Goal: Information Seeking & Learning: Learn about a topic

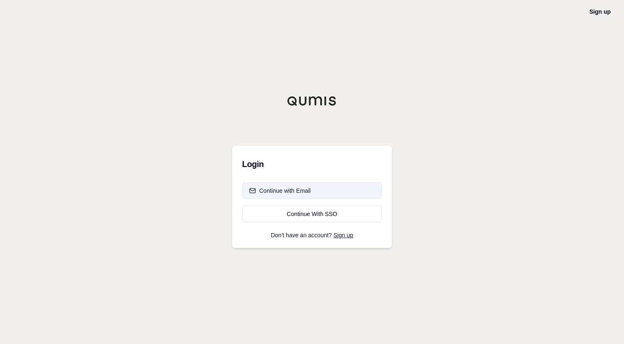
click at [271, 197] on button "Continue with Email" at bounding box center [312, 191] width 140 height 17
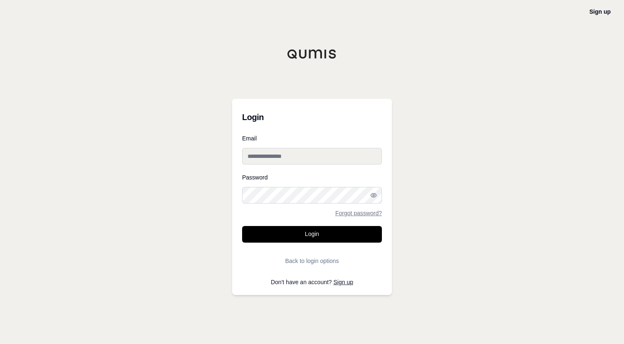
type input "**********"
click at [265, 158] on input "**********" at bounding box center [312, 156] width 140 height 17
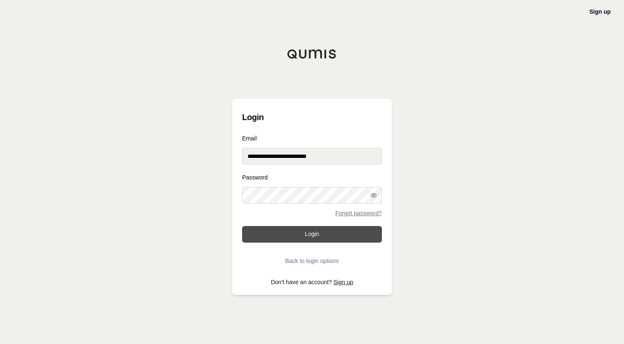
click at [251, 234] on button "Login" at bounding box center [312, 234] width 140 height 17
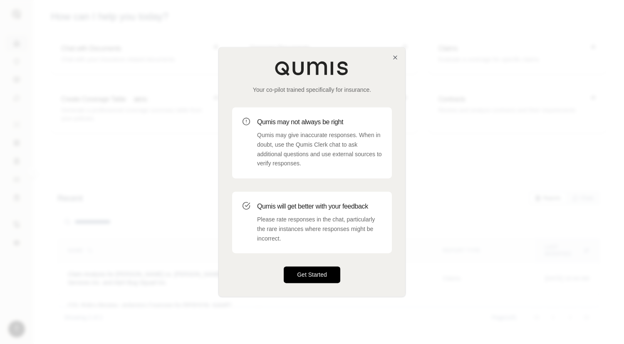
click at [307, 274] on button "Get Started" at bounding box center [312, 275] width 57 height 17
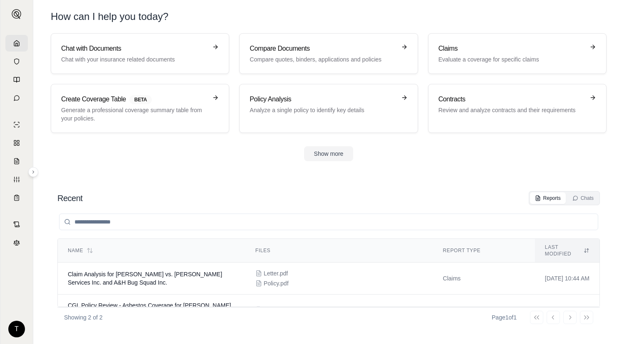
click at [332, 16] on h1 "How can I help you today?" at bounding box center [328, 16] width 555 height 13
click at [294, 114] on p "Analyze a single policy to identify key details" at bounding box center [322, 110] width 146 height 8
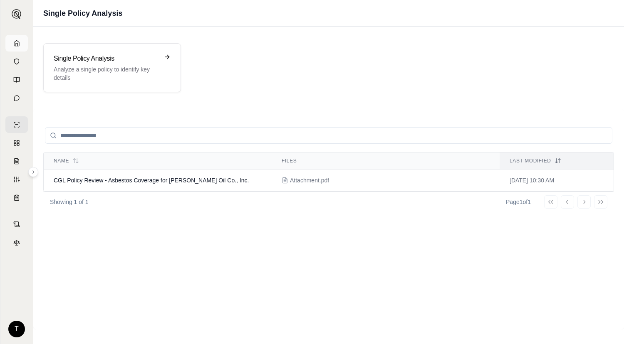
click at [18, 45] on icon at bounding box center [16, 43] width 7 height 7
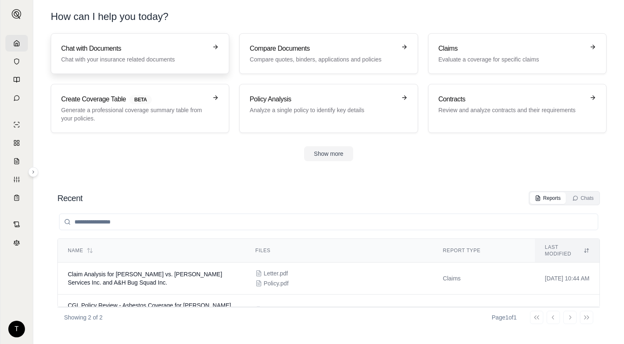
click at [109, 58] on p "Chat with your insurance related documents" at bounding box center [134, 59] width 146 height 8
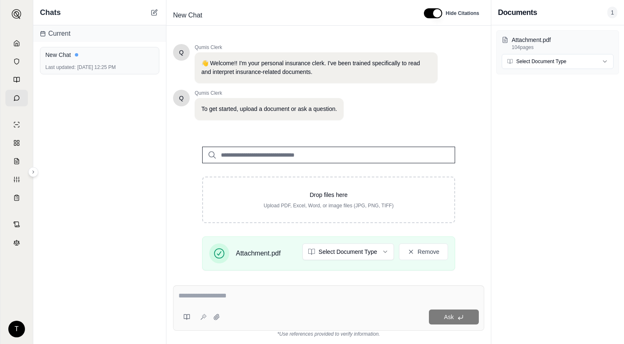
scroll to position [105, 0]
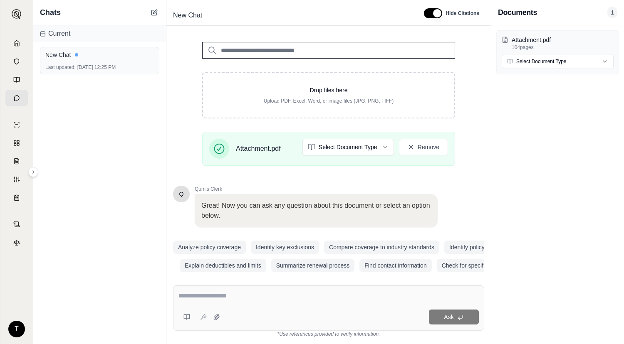
click at [262, 49] on input "search" at bounding box center [328, 50] width 253 height 17
click at [212, 300] on textarea at bounding box center [328, 296] width 300 height 10
type textarea "**********"
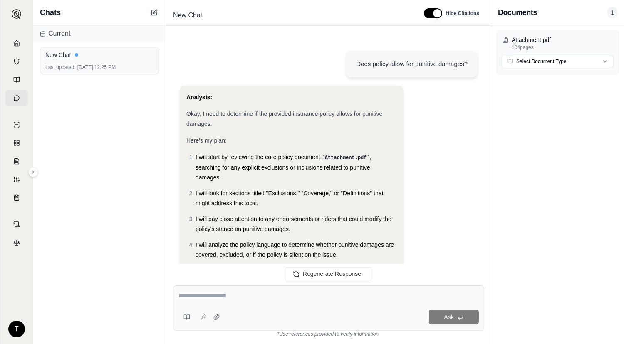
scroll to position [614, 0]
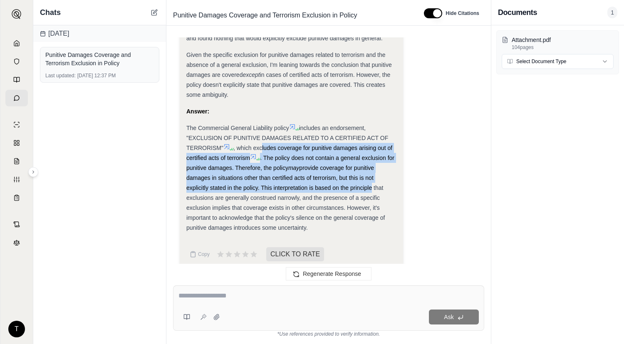
drag, startPoint x: 281, startPoint y: 138, endPoint x: 368, endPoint y: 182, distance: 97.4
click at [368, 182] on div "The Commercial General Liability policy includes an endorsement, "EXCLUSION OF …" at bounding box center [291, 178] width 210 height 110
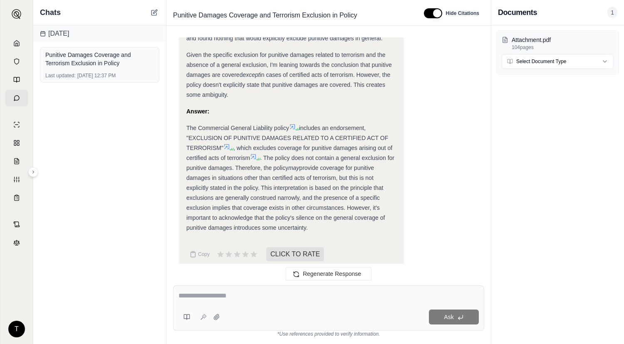
click at [126, 160] on div "[DATE] Punitive Damages Coverage and Terrorism Exclusion in Policy Last updated…" at bounding box center [99, 184] width 133 height 319
click at [353, 145] on span ", which excludes coverage for punitive damages arising out of certified acts of…" at bounding box center [289, 153] width 206 height 17
click at [258, 222] on div "The Commercial General Liability policy includes an endorsement, "EXCLUSION OF …" at bounding box center [291, 178] width 210 height 110
